Goal: Obtain resource: Download file/media

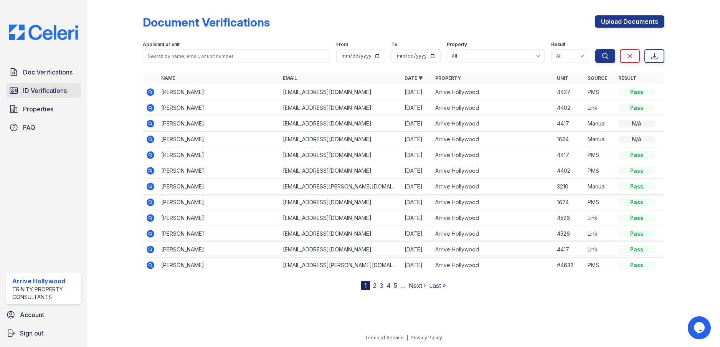
click at [60, 96] on link "ID Verifications" at bounding box center [43, 90] width 75 height 15
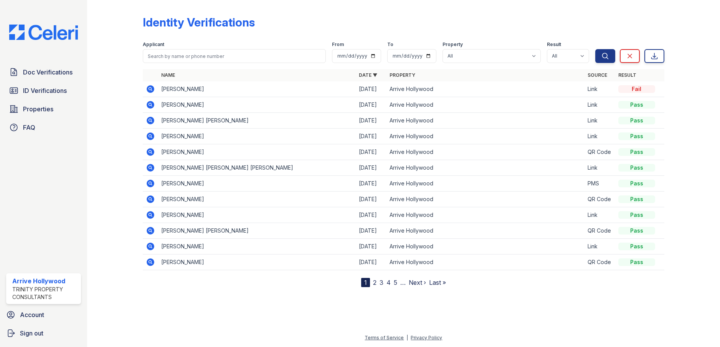
click at [152, 89] on icon at bounding box center [151, 89] width 8 height 8
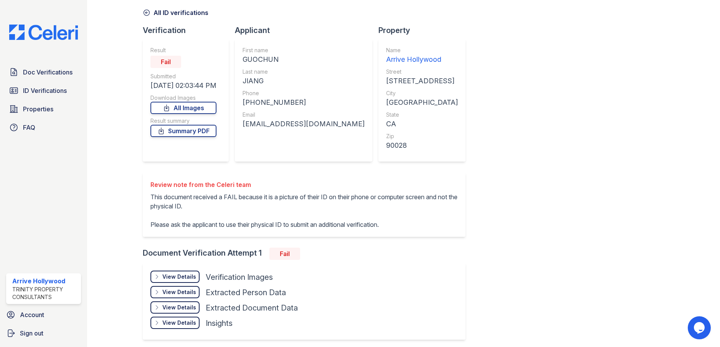
scroll to position [61, 0]
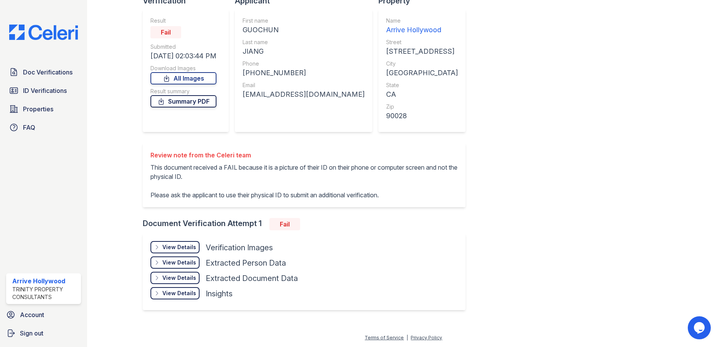
click at [189, 104] on link "Summary PDF" at bounding box center [183, 101] width 66 height 12
